Goal: Task Accomplishment & Management: Use online tool/utility

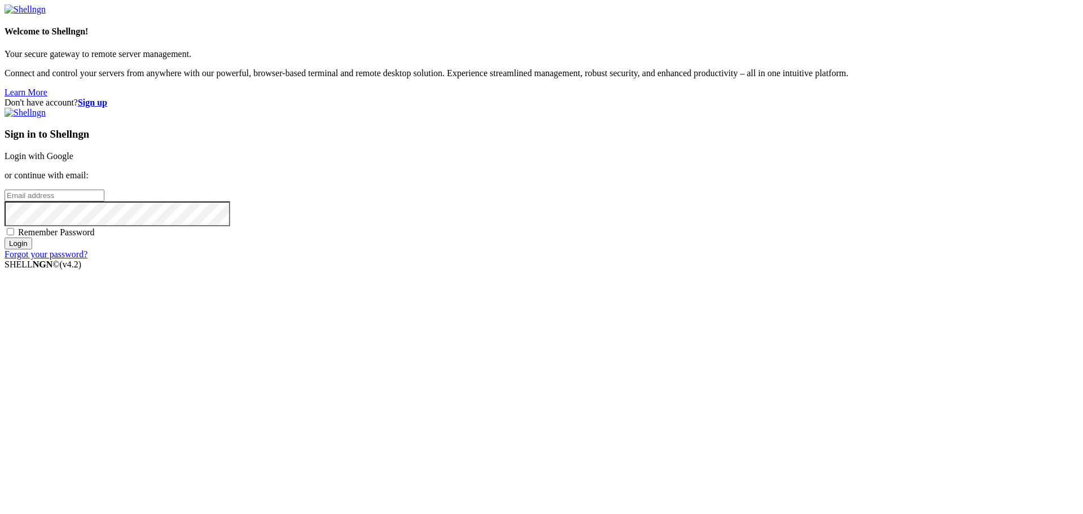
click at [73, 161] on link "Login with Google" at bounding box center [39, 156] width 69 height 10
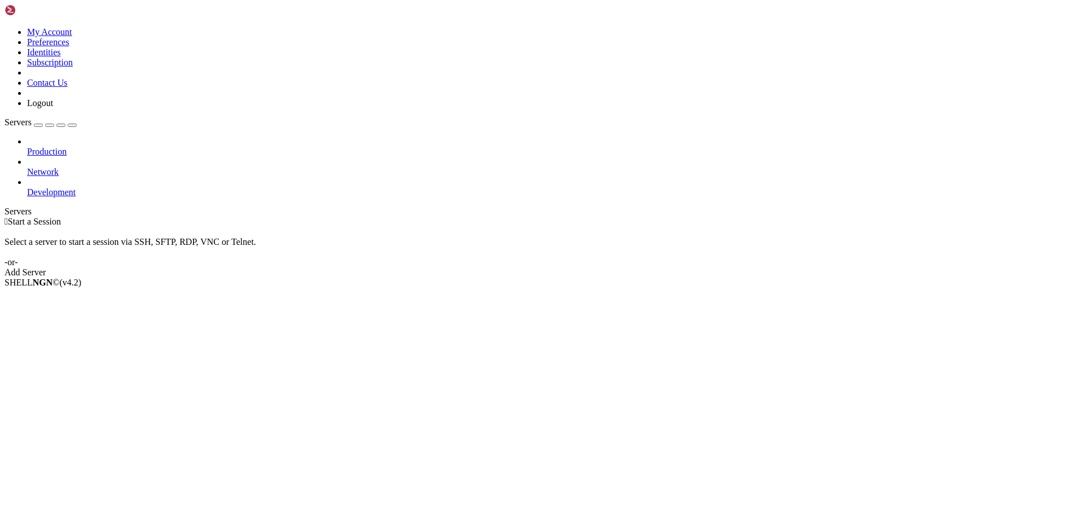
click at [605, 267] on div "Add Server" at bounding box center [542, 272] width 1074 height 10
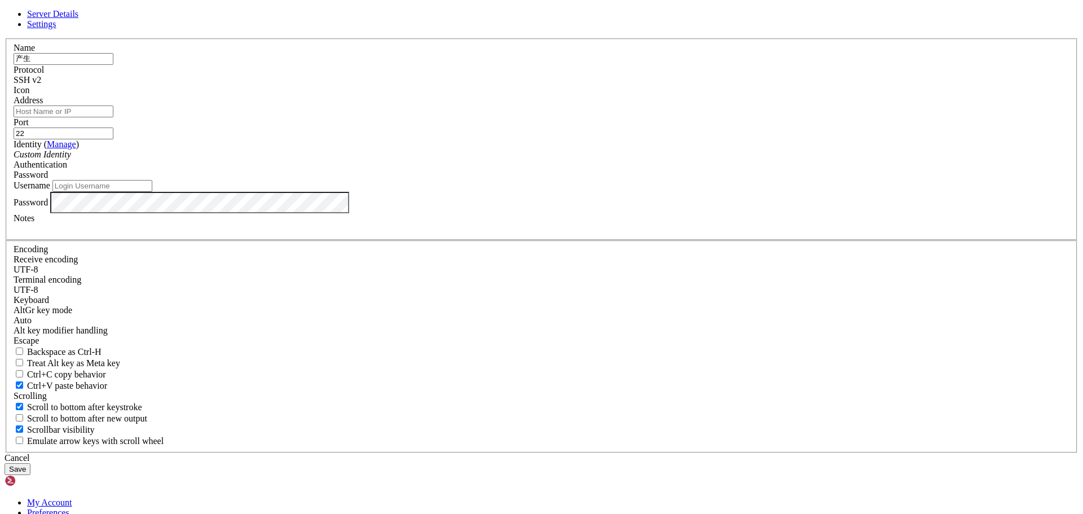
type input "产"
type input "csddc1"
type input "[TECHNICAL_ID]"
click at [152, 192] on input "Username" at bounding box center [102, 186] width 100 height 12
type input "csddc1"
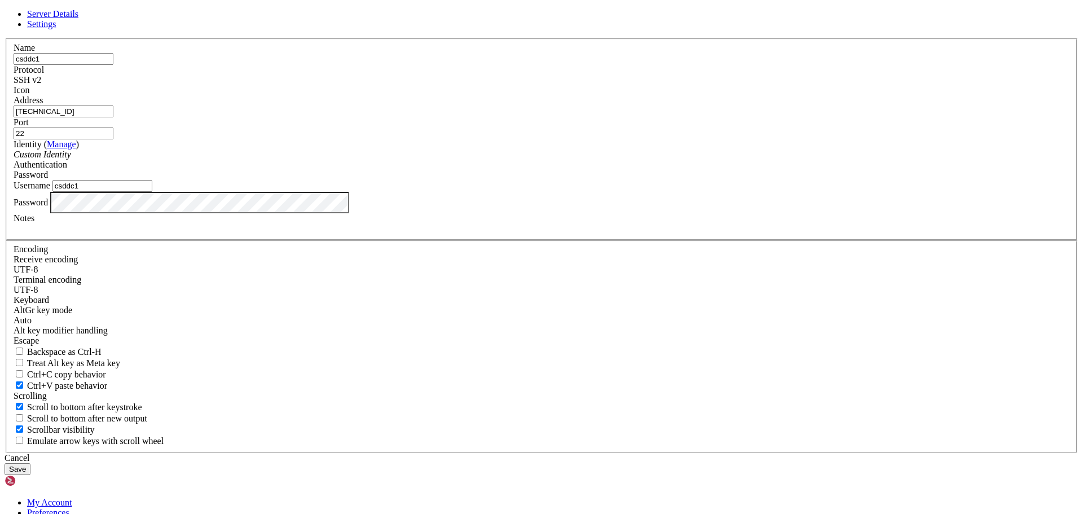
click at [113, 139] on input "22" at bounding box center [64, 133] width 100 height 12
type input "222"
click at [30, 463] on button "Save" at bounding box center [18, 469] width 26 height 12
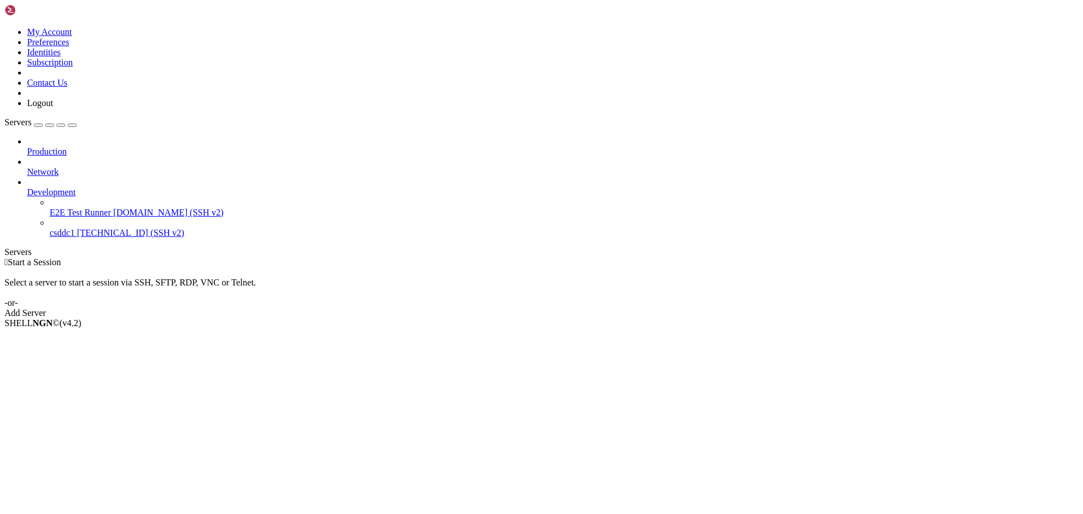
click at [65, 228] on span "csddc1" at bounding box center [62, 233] width 25 height 10
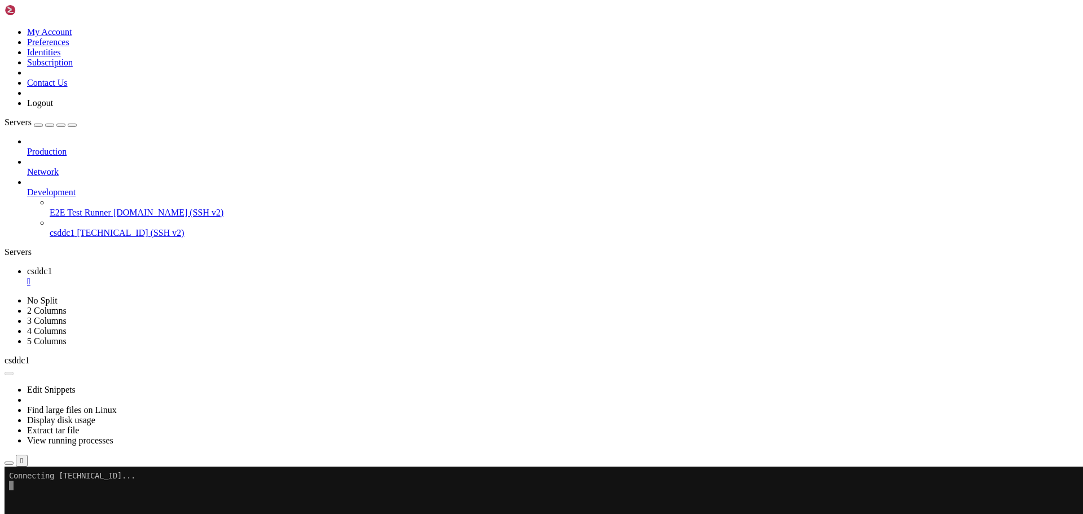
click at [27, 187] on icon at bounding box center [27, 187] width 0 height 0
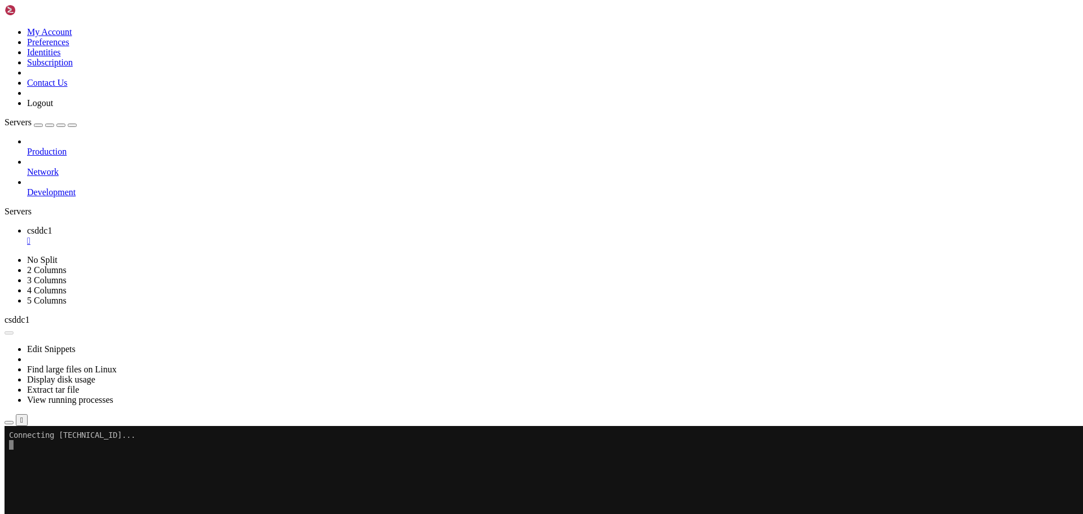
click at [27, 187] on icon at bounding box center [27, 187] width 0 height 0
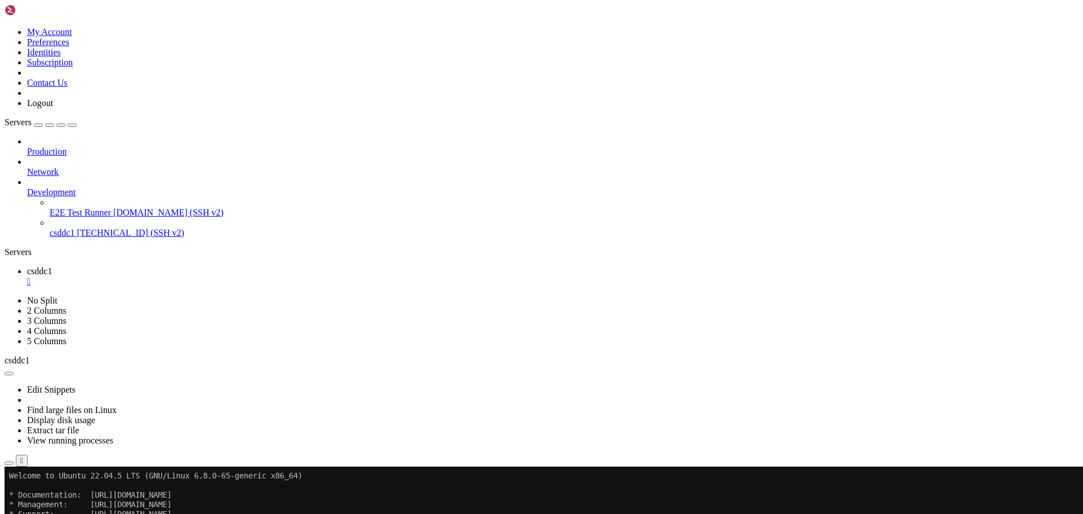
click at [9, 373] on b "button" at bounding box center [9, 373] width 0 height 0
click at [50, 125] on div "button" at bounding box center [50, 125] width 0 height 0
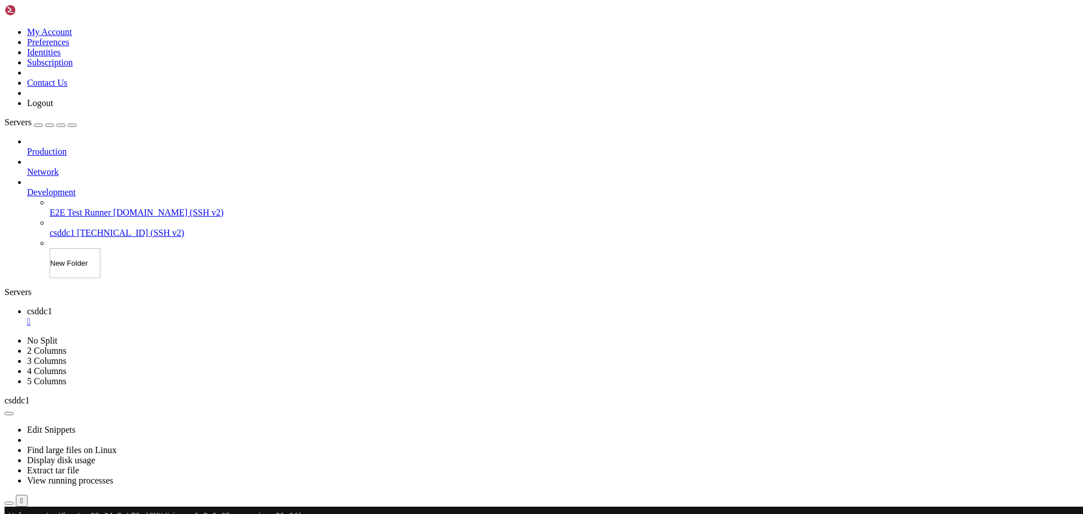
click at [56, 278] on div "Servers Production Network Development E2E Test Runner [DOMAIN_NAME] (SSH v2) c…" at bounding box center [542, 197] width 1074 height 161
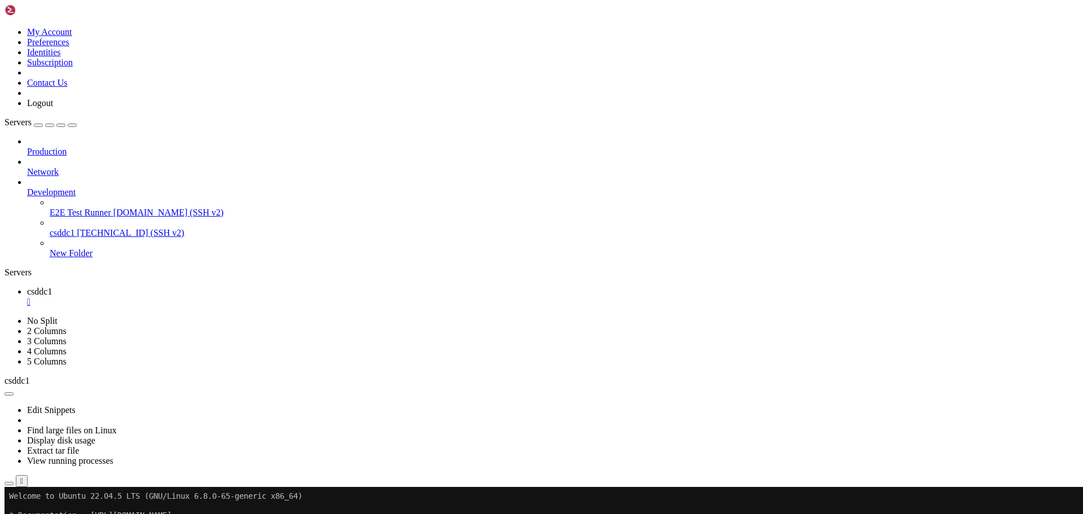
click at [27, 187] on icon at bounding box center [27, 187] width 0 height 0
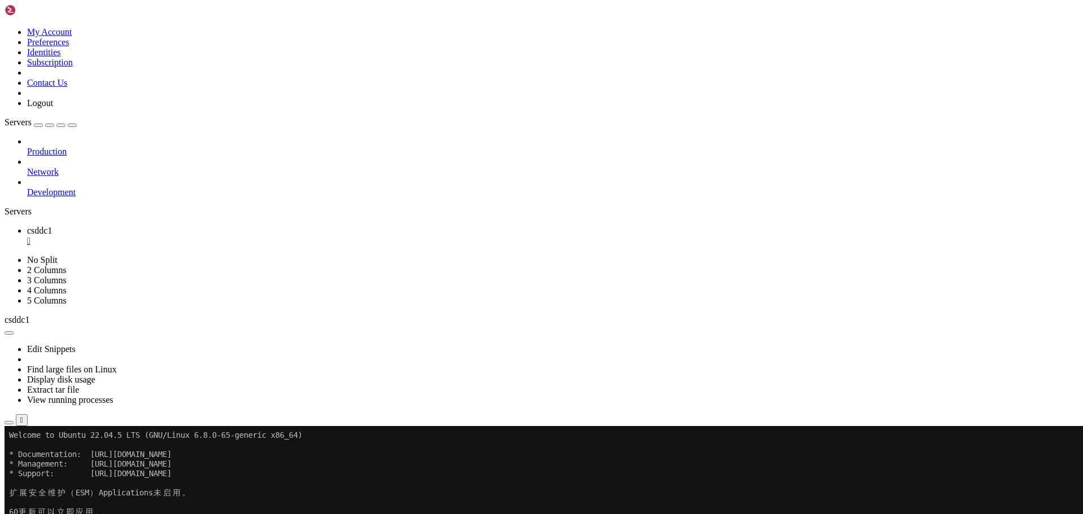
click at [27, 187] on icon at bounding box center [27, 187] width 0 height 0
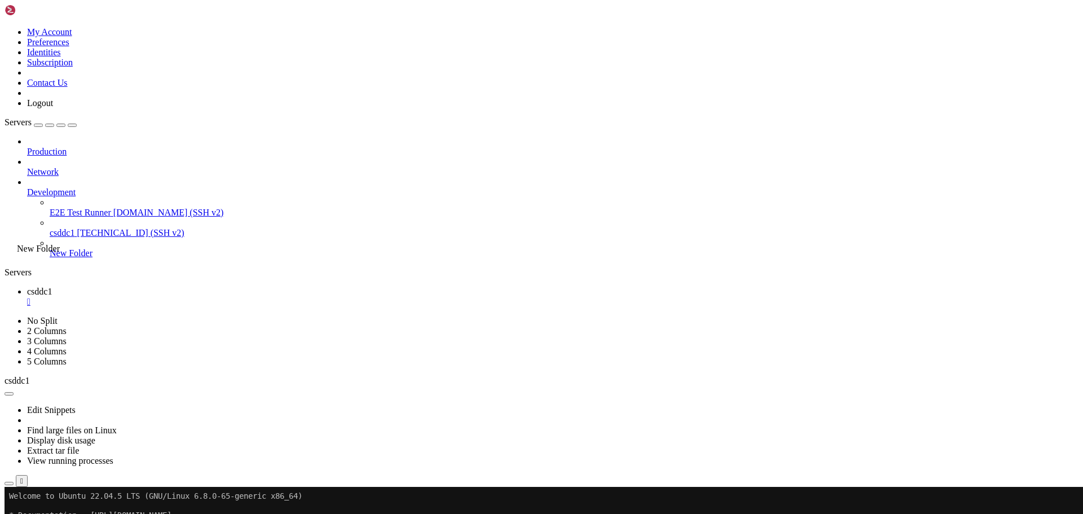
drag, startPoint x: 54, startPoint y: 217, endPoint x: 14, endPoint y: 239, distance: 45.4
click at [14, 239] on div "Production Network Development E2E Test Runner [DOMAIN_NAME] (SSH v2) csddc1 [T…" at bounding box center [542, 197] width 1074 height 122
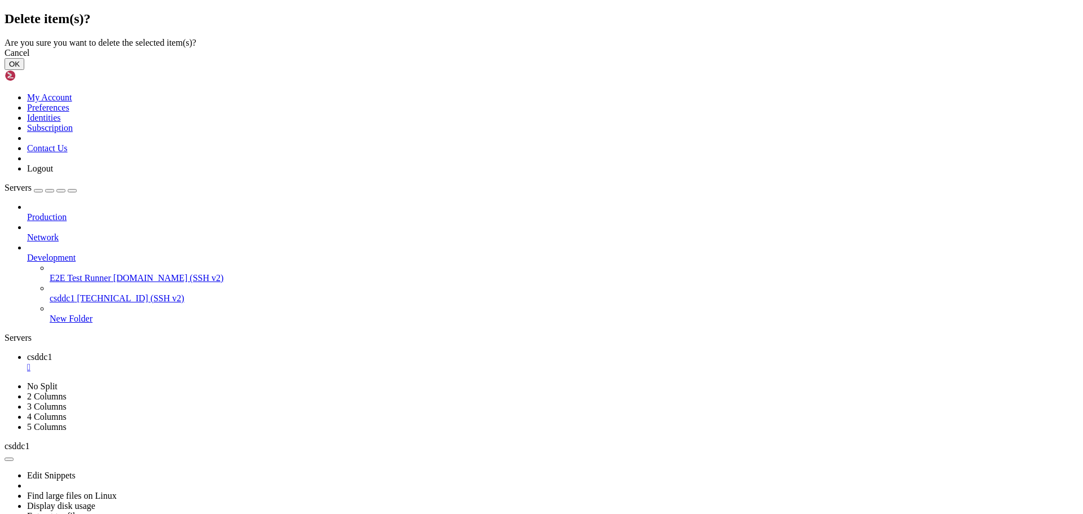
click at [24, 70] on button "OK" at bounding box center [15, 64] width 20 height 12
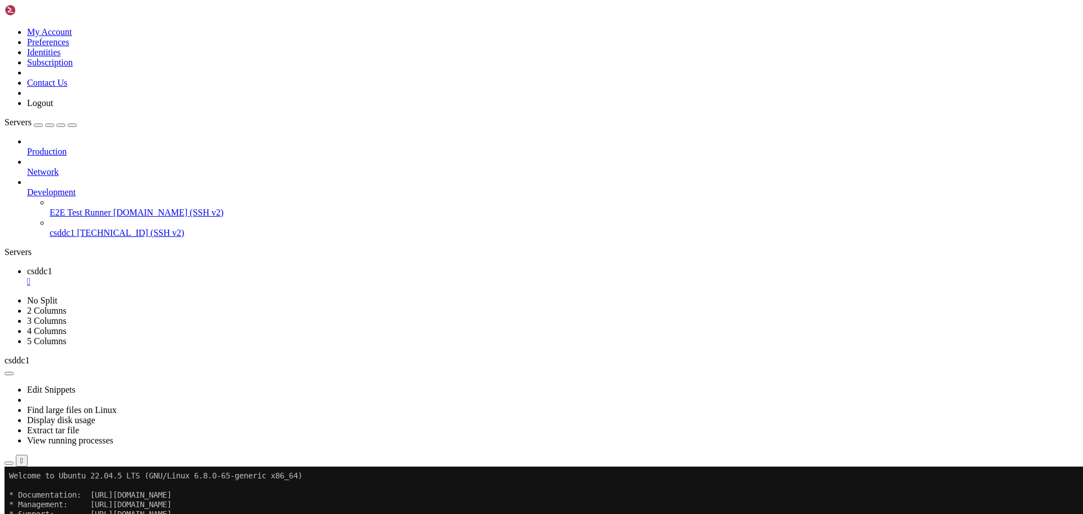
click at [27, 187] on icon at bounding box center [27, 187] width 0 height 0
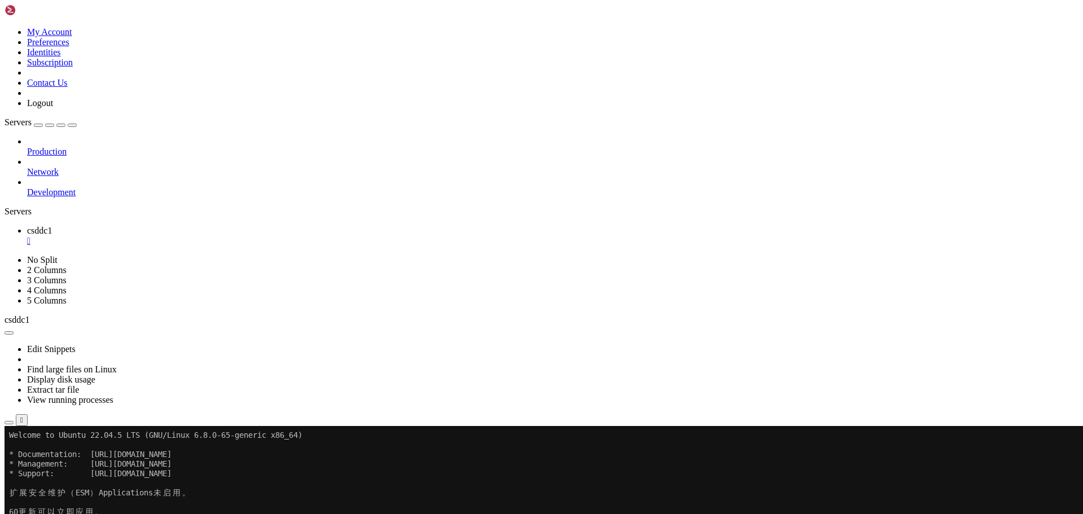
click at [27, 187] on icon at bounding box center [27, 187] width 0 height 0
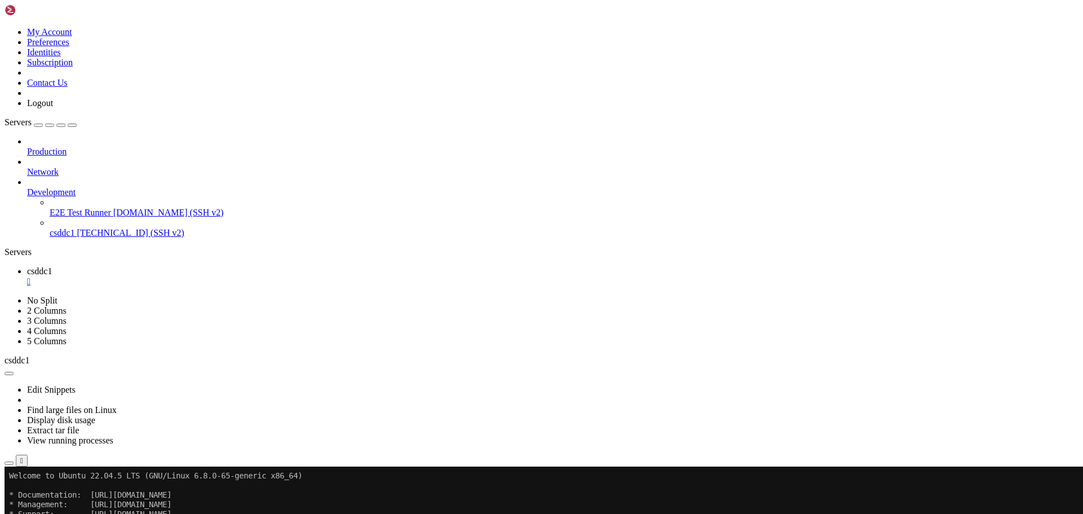
click at [196, 276] on div "" at bounding box center [552, 281] width 1051 height 10
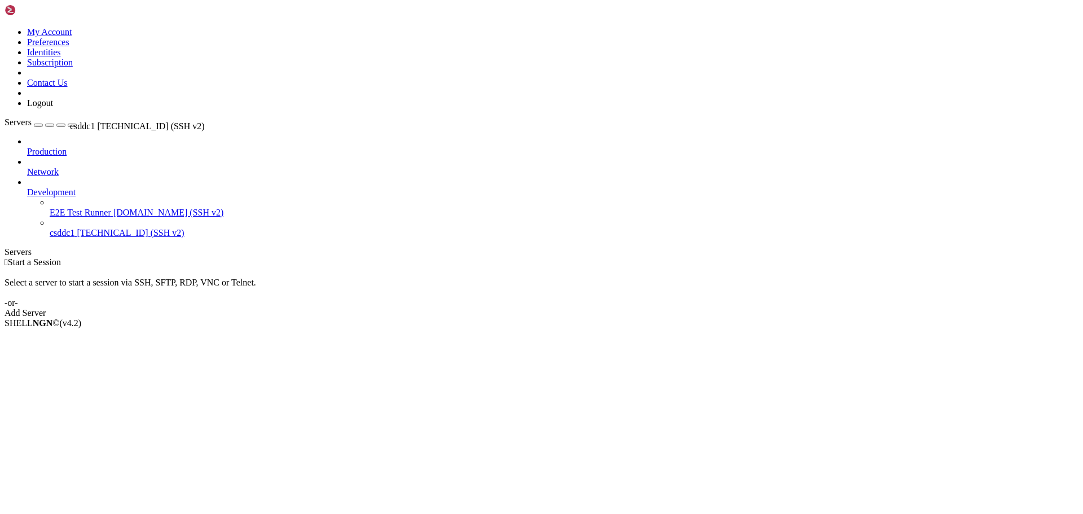
drag, startPoint x: 61, startPoint y: 189, endPoint x: 67, endPoint y: 116, distance: 73.6
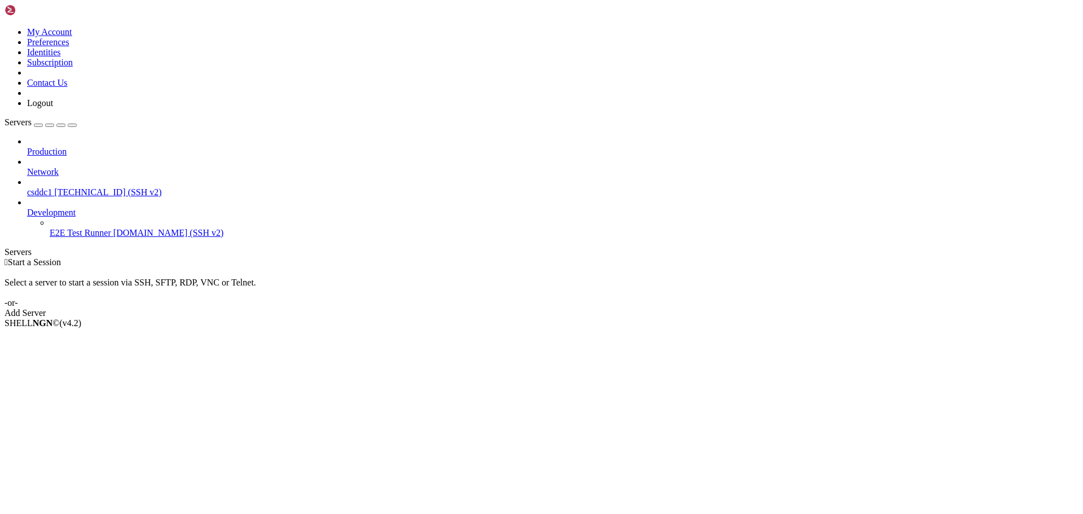
click at [131, 197] on div at bounding box center [552, 202] width 1051 height 10
click at [27, 208] on icon at bounding box center [27, 208] width 0 height 0
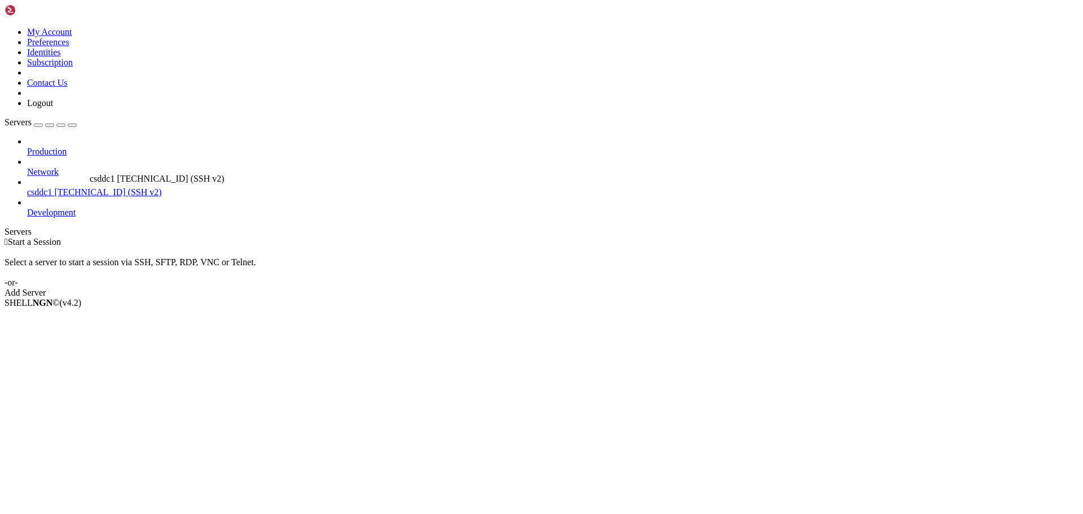
drag, startPoint x: 90, startPoint y: 154, endPoint x: 87, endPoint y: 169, distance: 15.0
click at [50, 125] on div "button" at bounding box center [50, 125] width 0 height 0
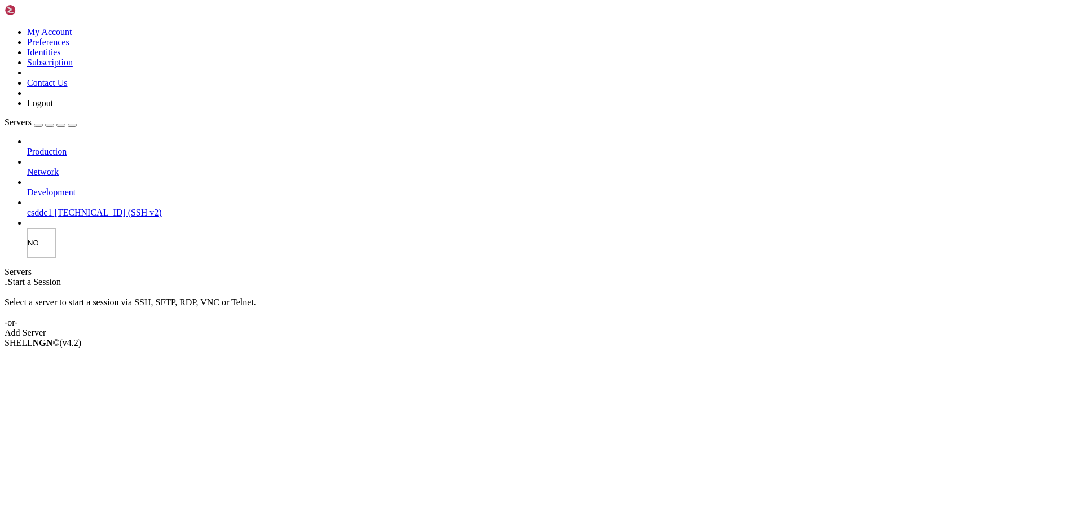
type input "N"
type input "anon"
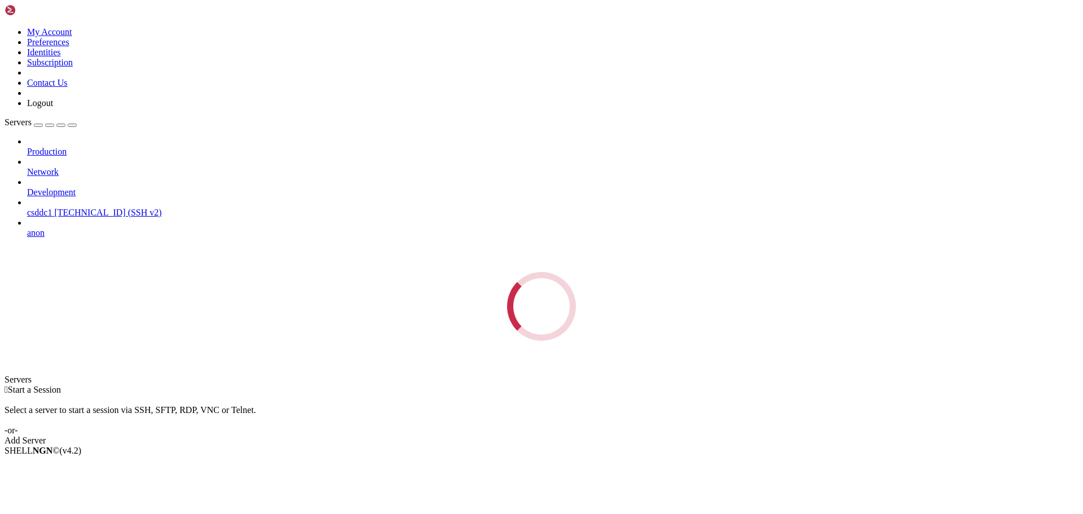
click at [78, 250] on div "Servers Production Network Development csddc1 [TECHNICAL_ID] (SSH v2) anon Load…" at bounding box center [542, 228] width 1074 height 223
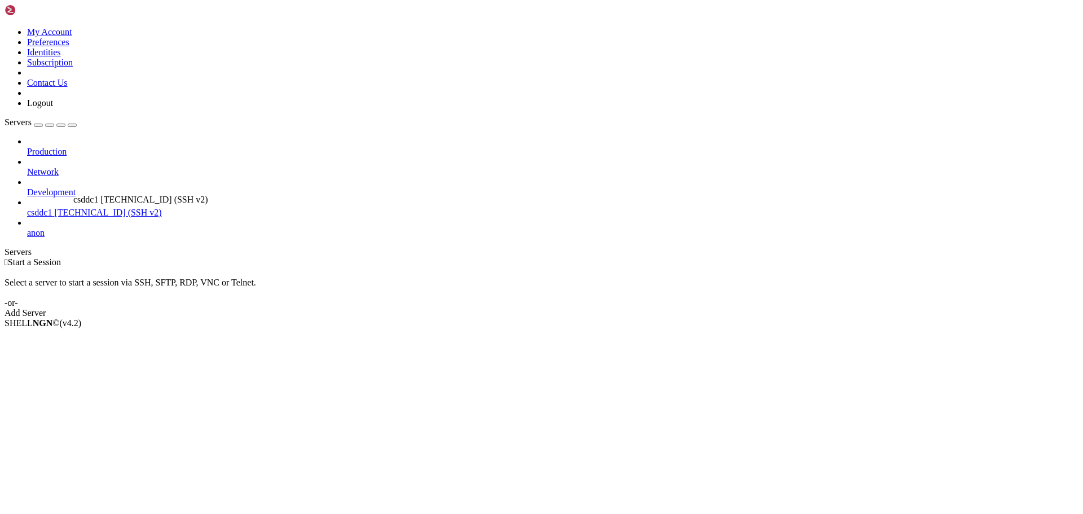
drag, startPoint x: 65, startPoint y: 158, endPoint x: 70, endPoint y: 189, distance: 32.0
